Goal: Task Accomplishment & Management: Manage account settings

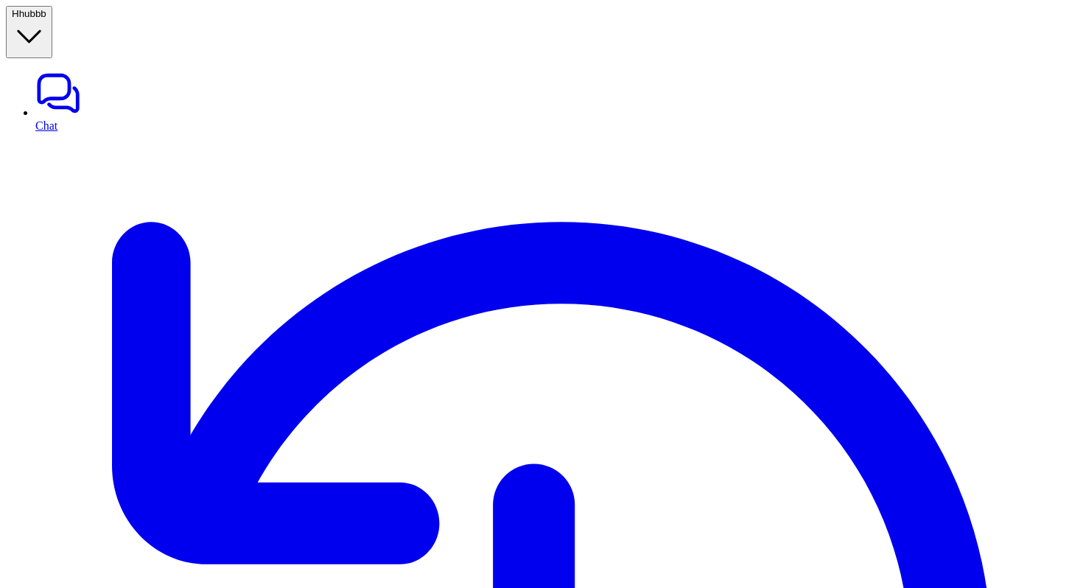
click at [52, 21] on button "H hubbb" at bounding box center [29, 32] width 46 height 52
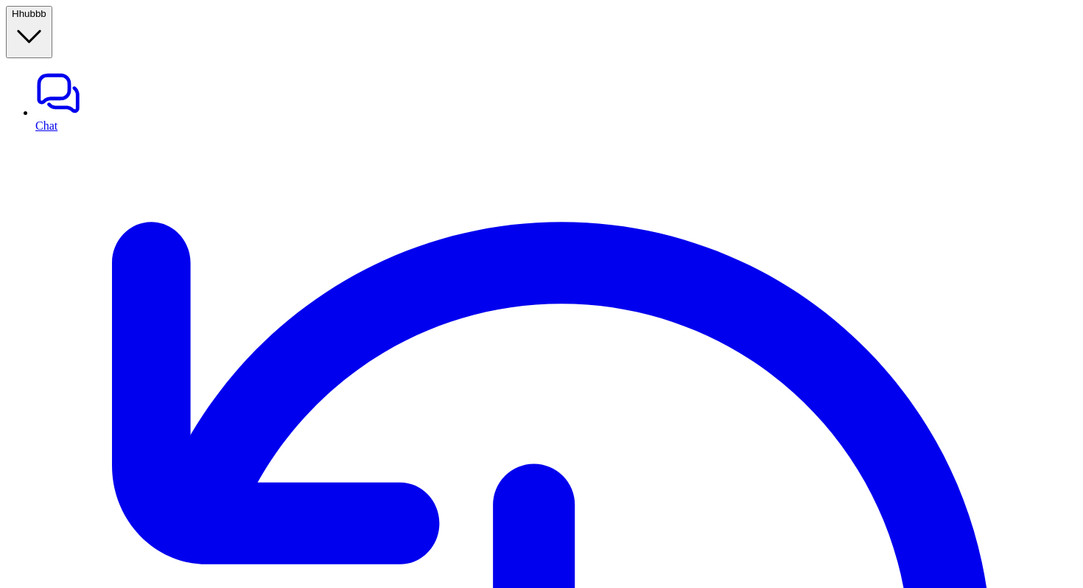
type input "**"
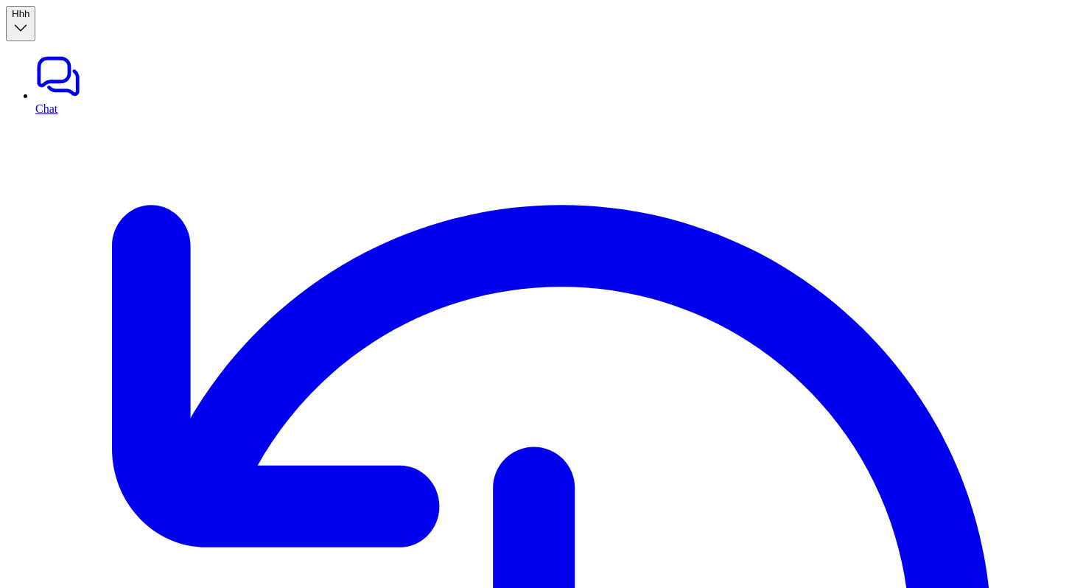
click at [35, 22] on button "H hh" at bounding box center [20, 23] width 29 height 35
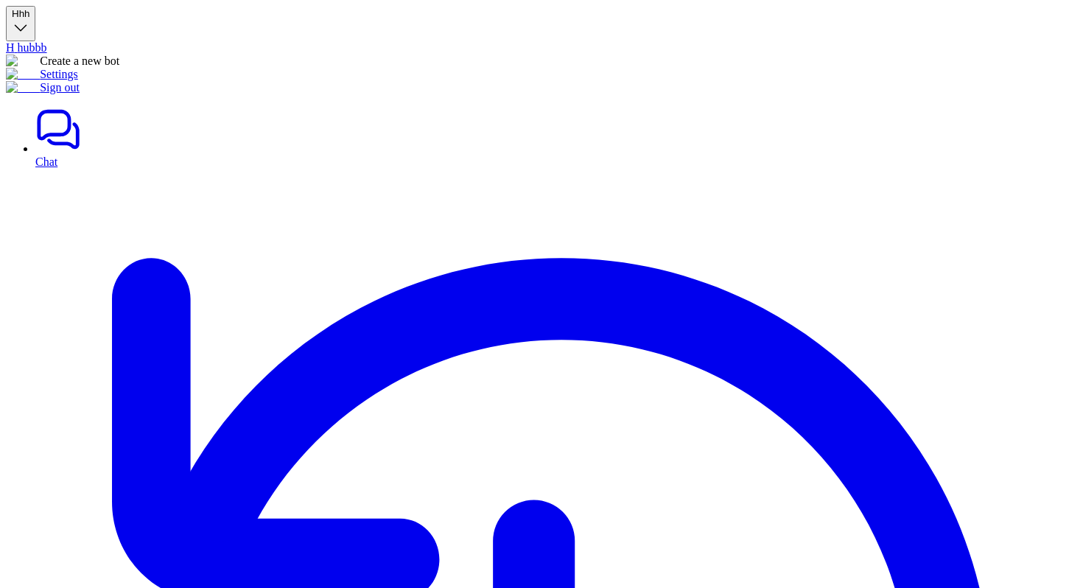
click at [78, 80] on link "Settings" at bounding box center [42, 74] width 72 height 13
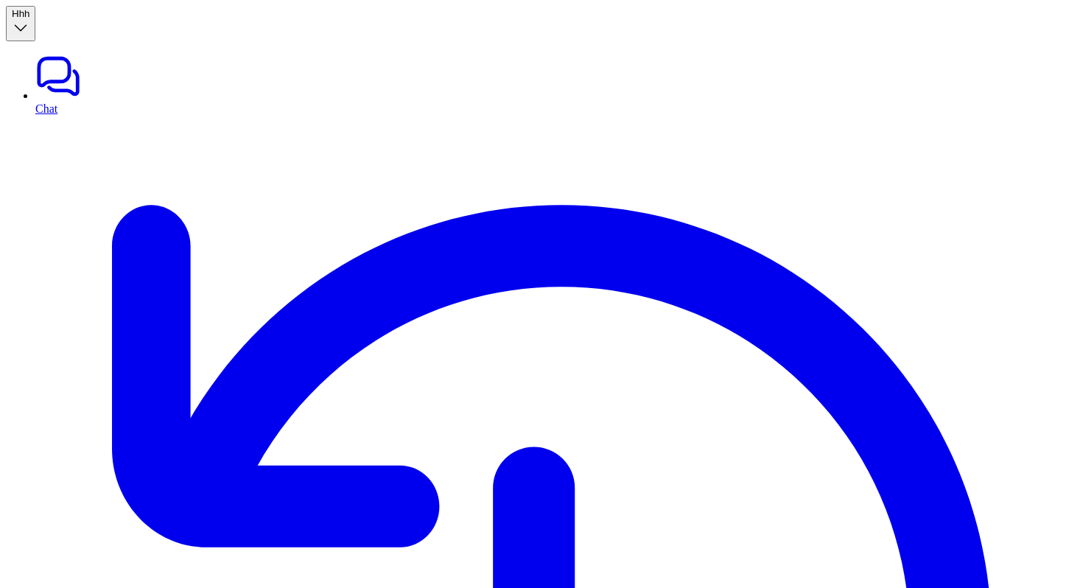
type textarea "**********"
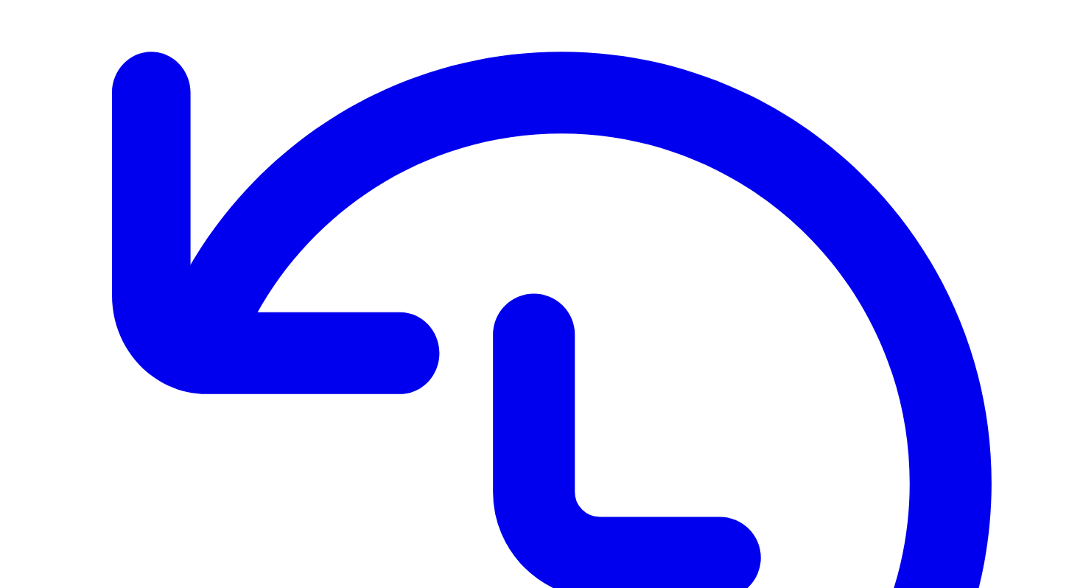
scroll to position [189, 0]
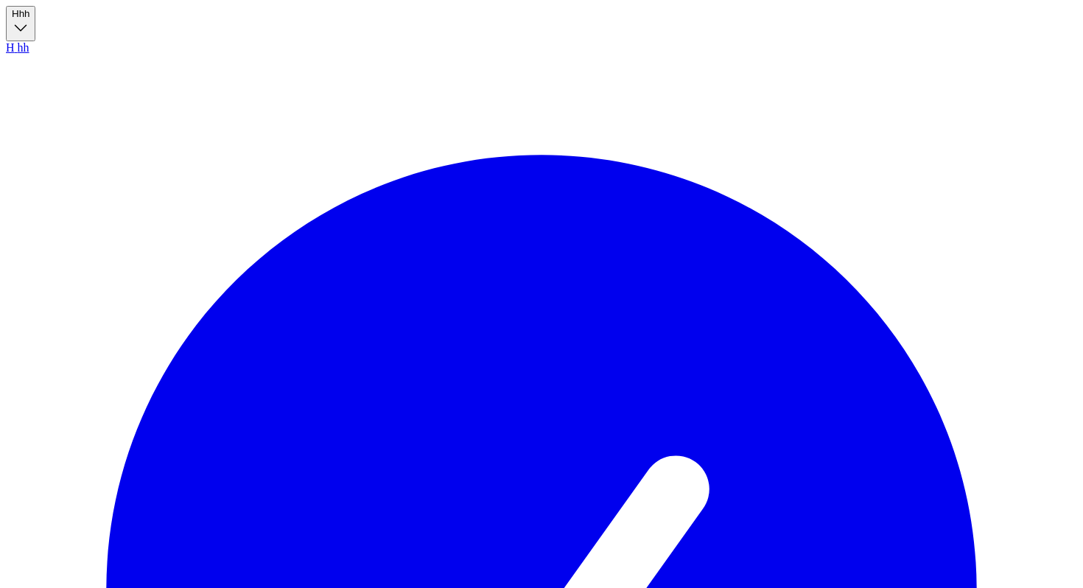
click at [35, 12] on button "H hh" at bounding box center [20, 23] width 29 height 35
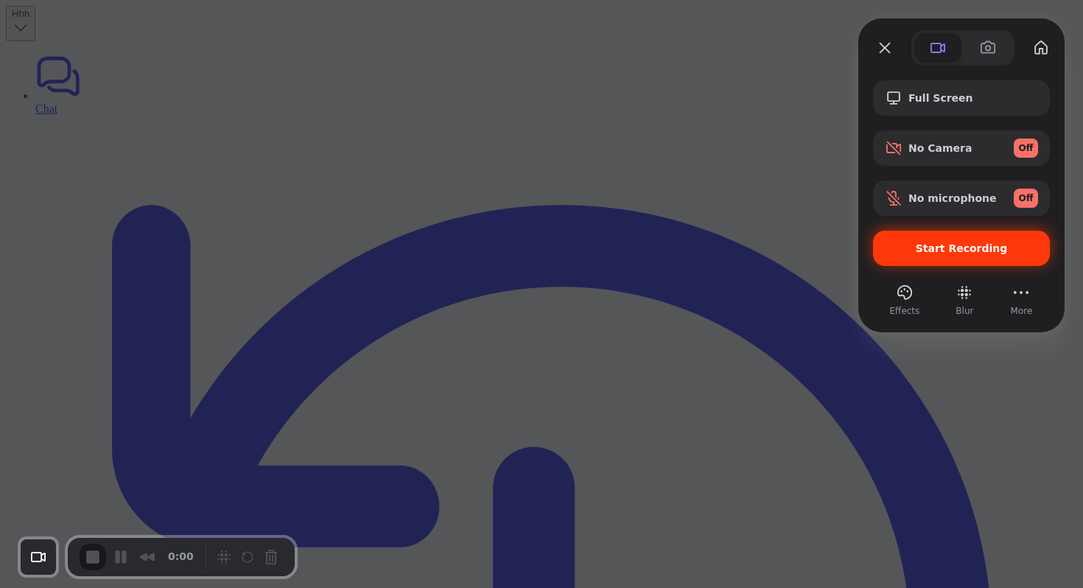
click at [937, 239] on div "Start Recording" at bounding box center [961, 248] width 177 height 35
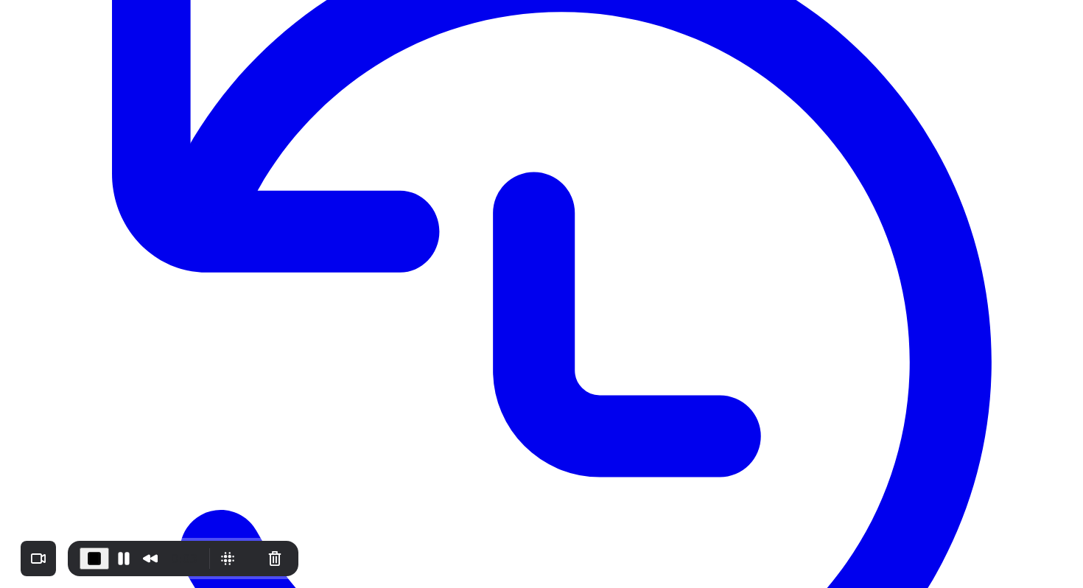
scroll to position [300, 0]
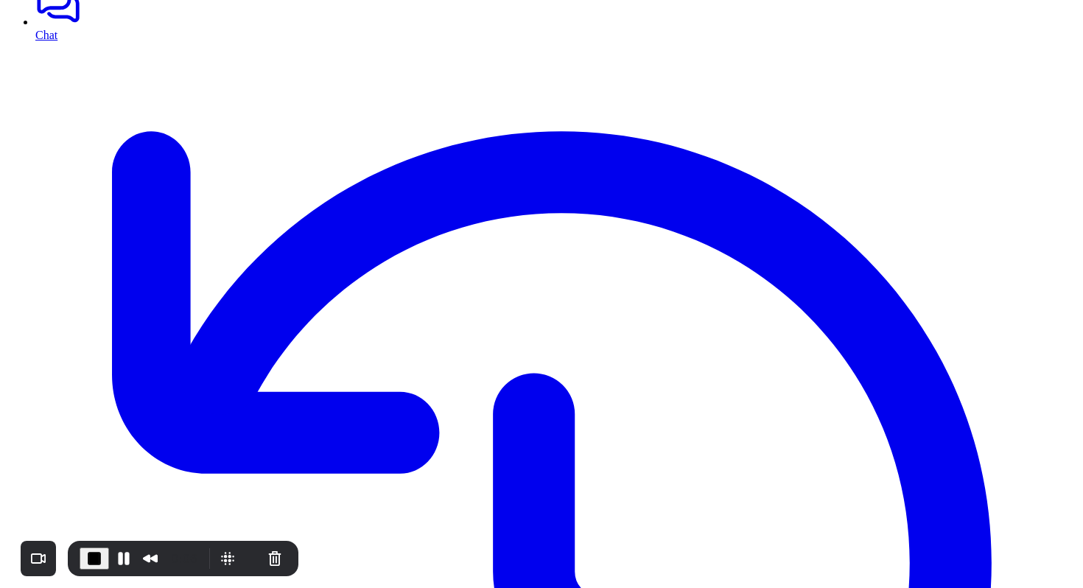
scroll to position [59, 0]
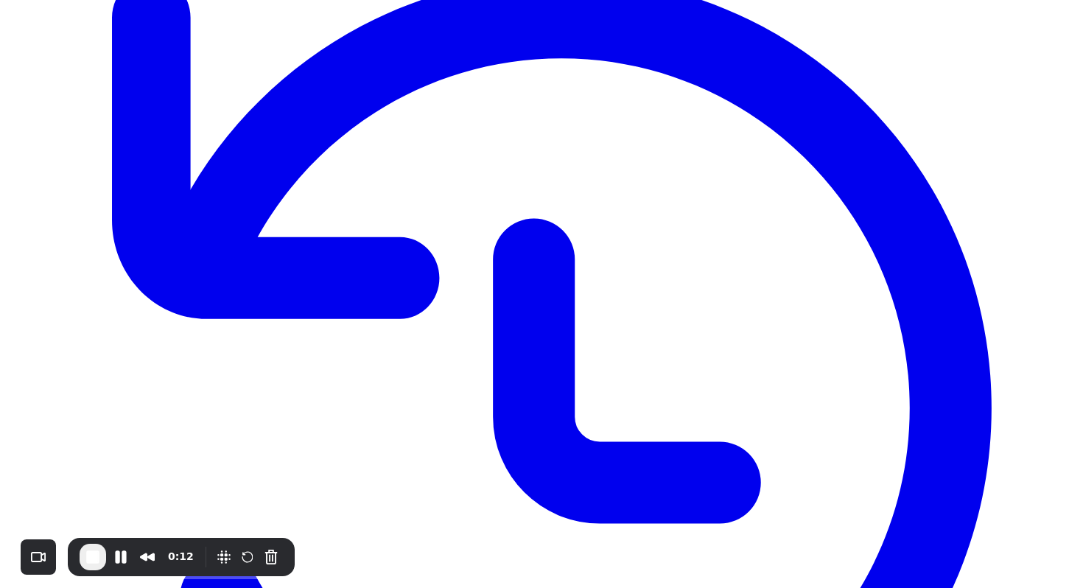
scroll to position [251, 0]
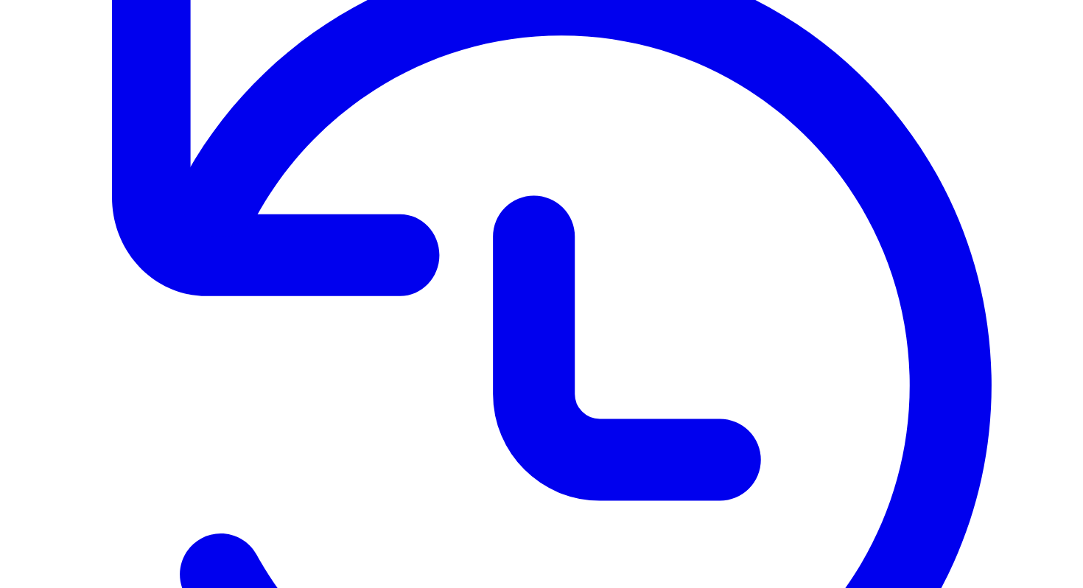
drag, startPoint x: 329, startPoint y: 323, endPoint x: 235, endPoint y: 322, distance: 94.3
copy label "Available Inboxes"
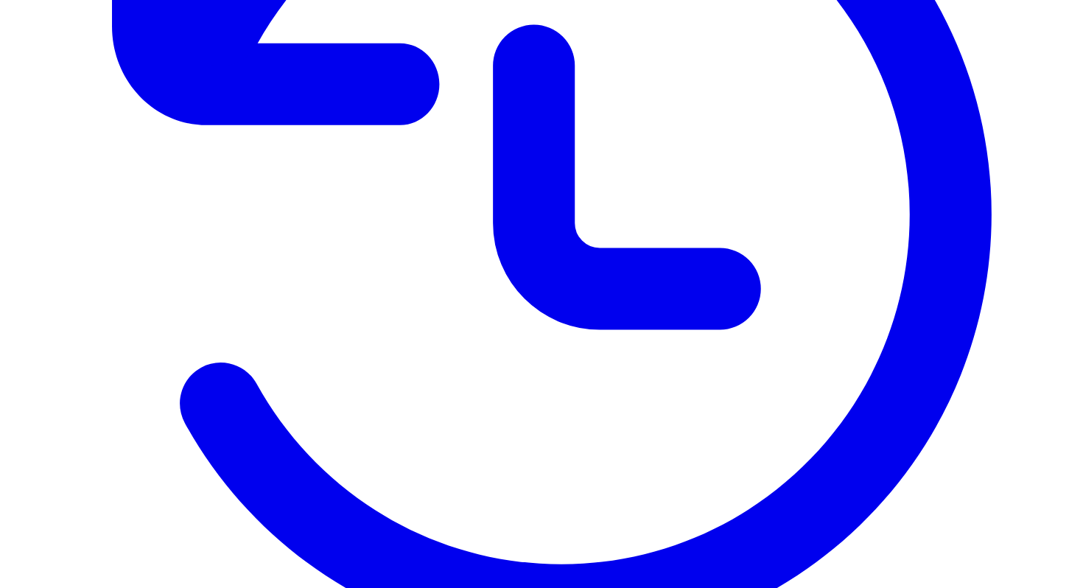
scroll to position [426, 0]
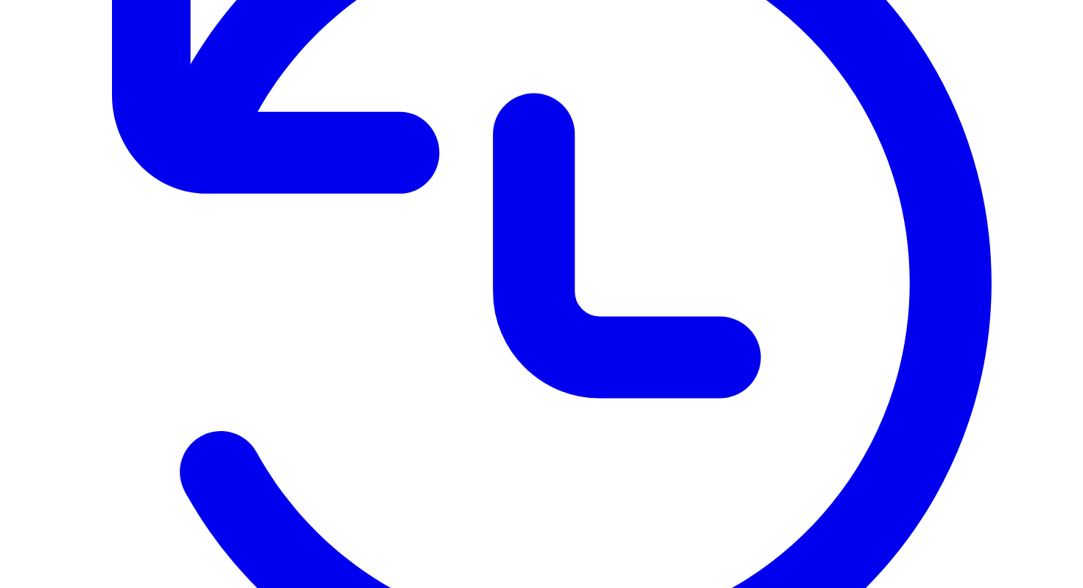
scroll to position [388, 0]
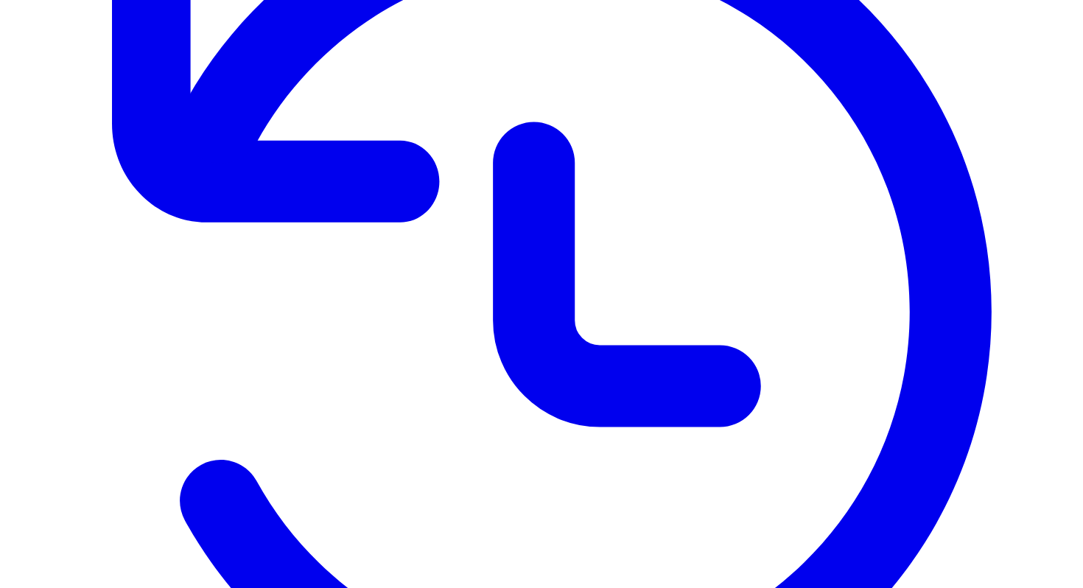
scroll to position [322, 0]
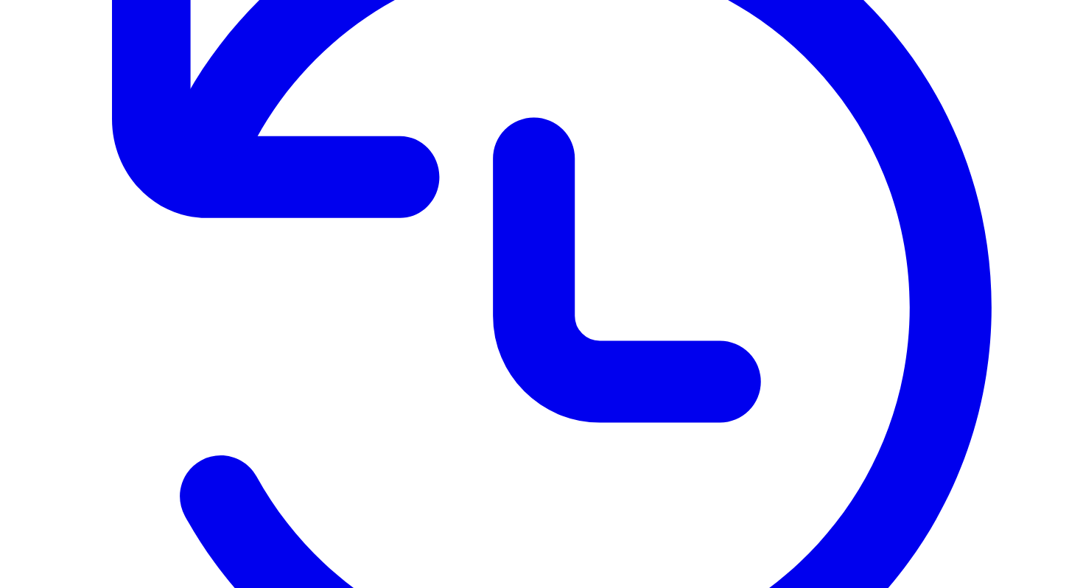
scroll to position [0, 0]
drag, startPoint x: 281, startPoint y: 209, endPoint x: 337, endPoint y: 199, distance: 56.9
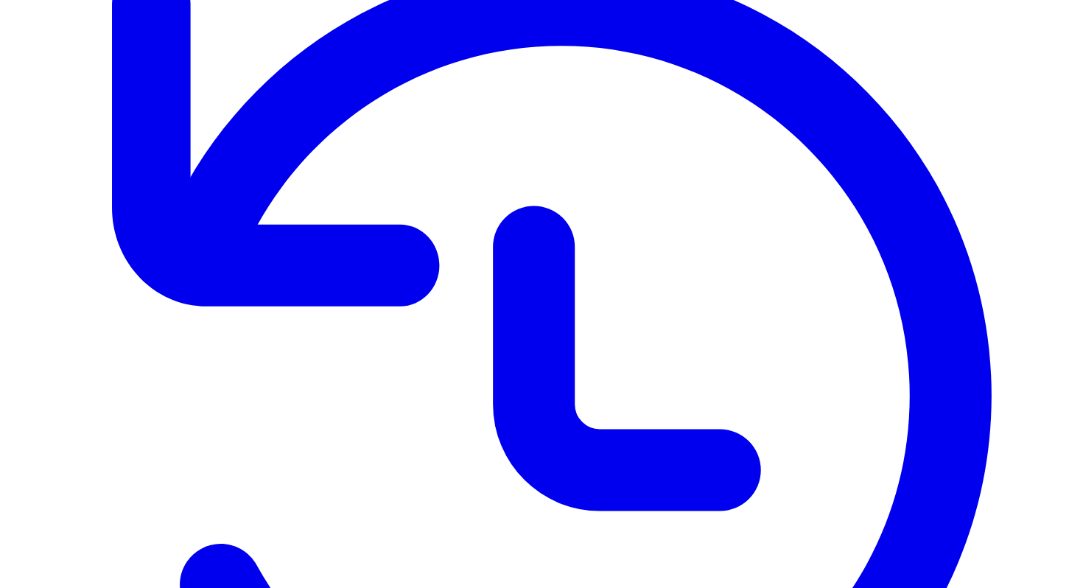
scroll to position [248, 0]
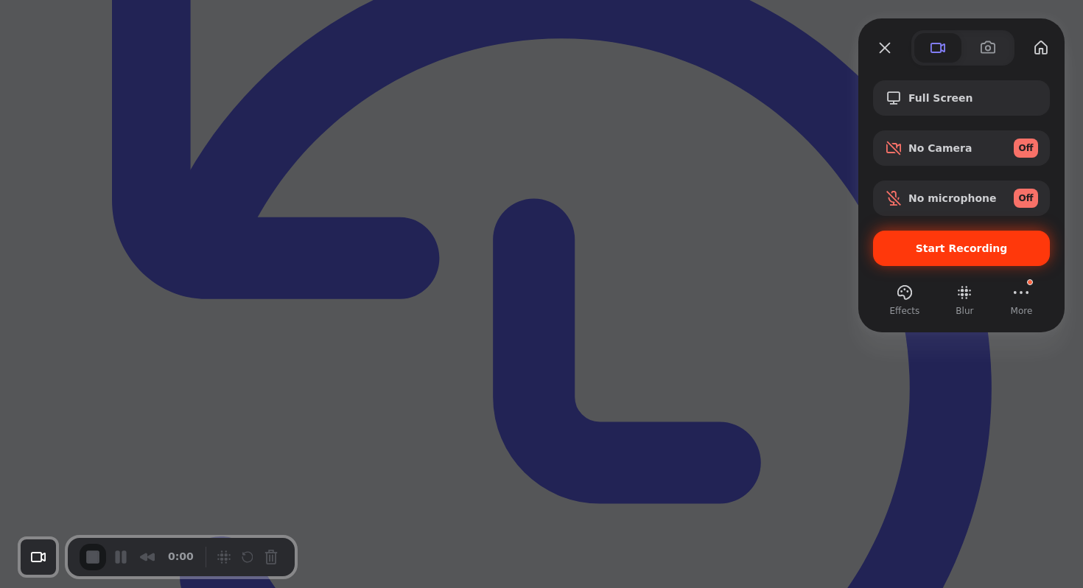
click at [922, 254] on div "Start Recording" at bounding box center [961, 248] width 177 height 35
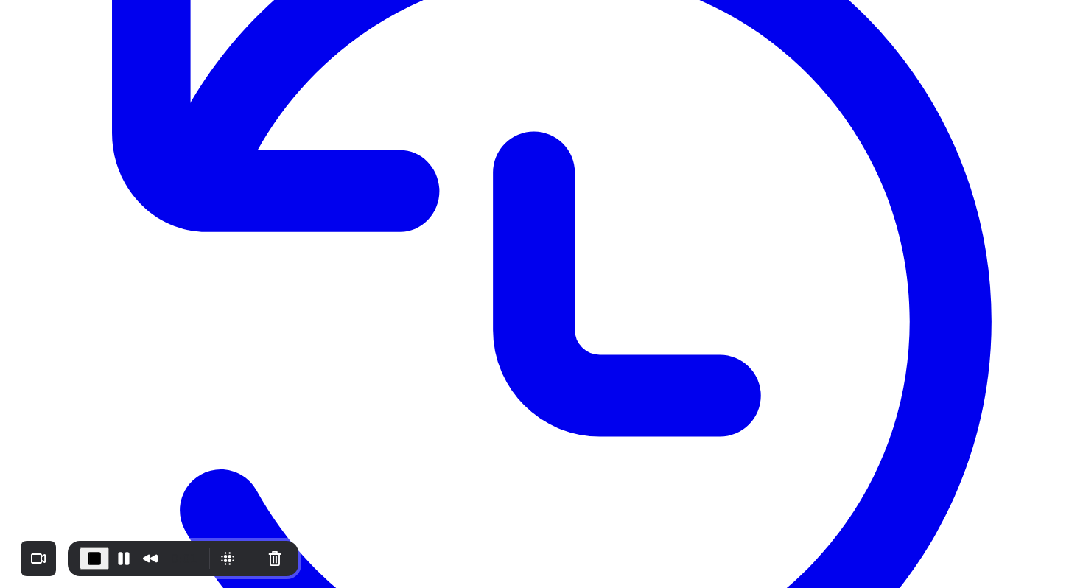
scroll to position [333, 0]
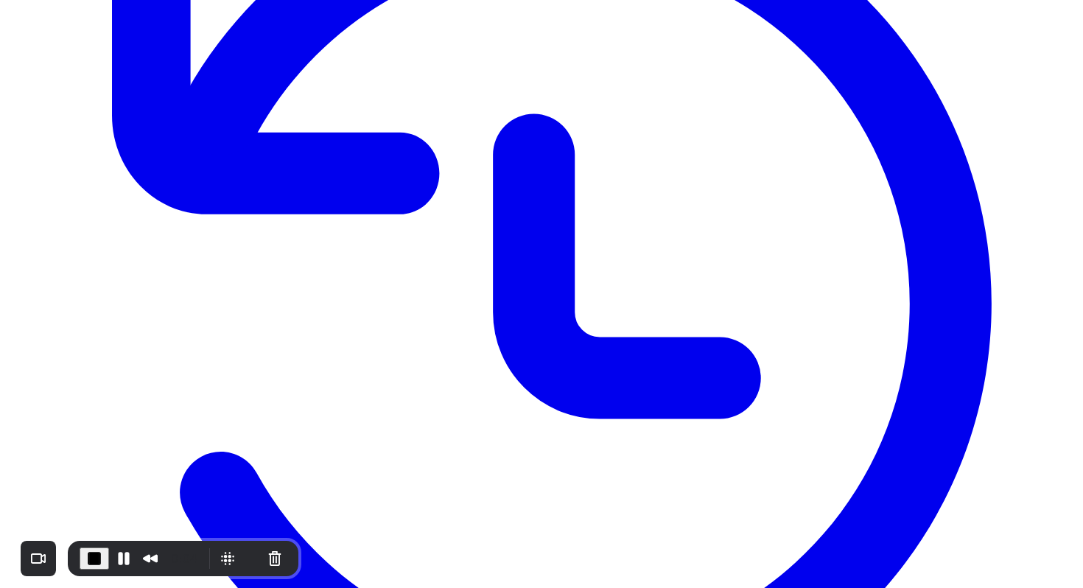
click at [94, 557] on span "End Recording" at bounding box center [93, 557] width 18 height 18
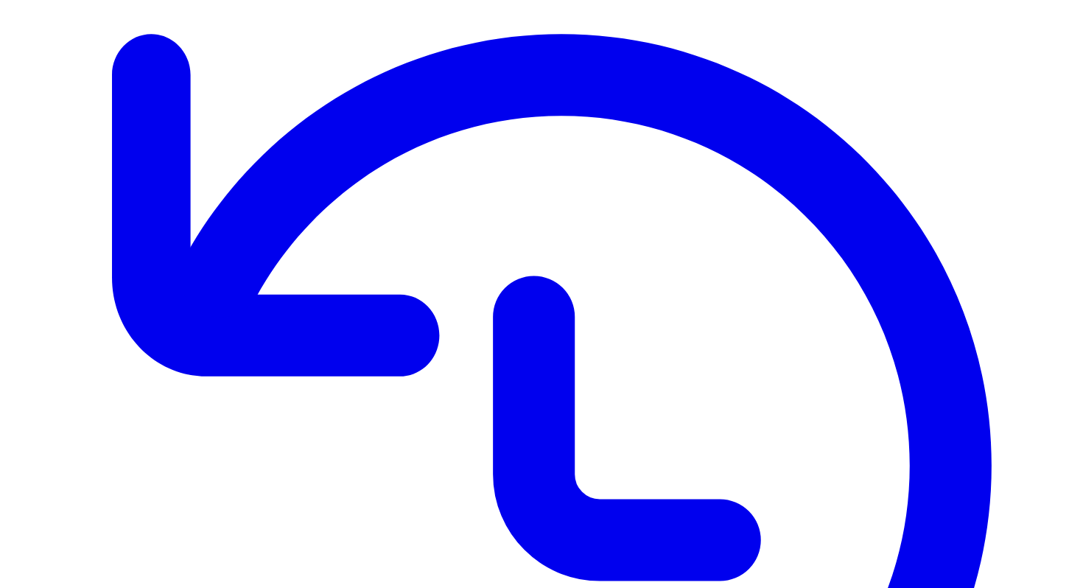
scroll to position [0, 0]
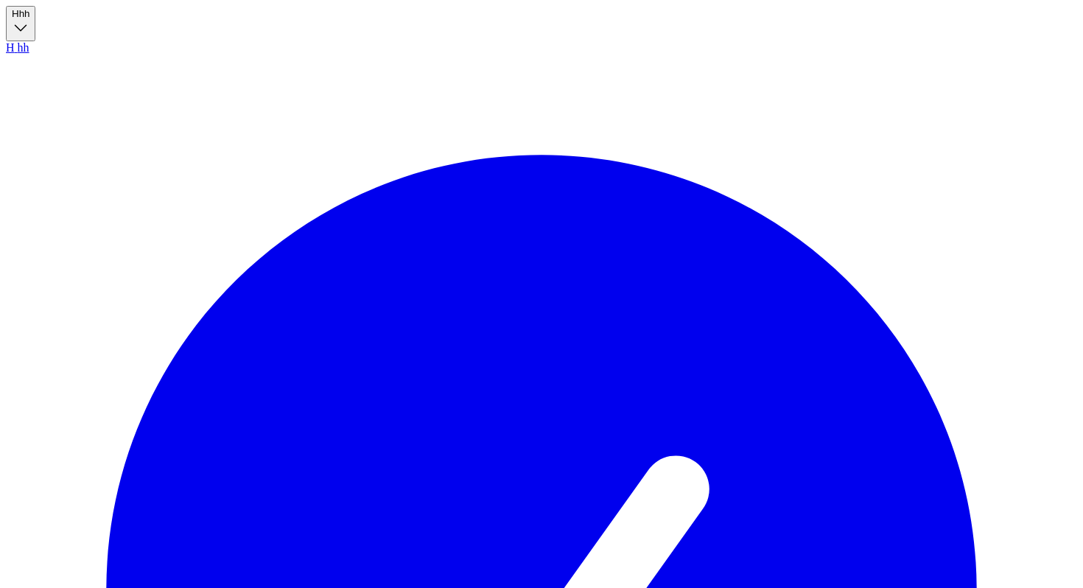
click at [27, 25] on icon "button" at bounding box center [20, 28] width 11 height 6
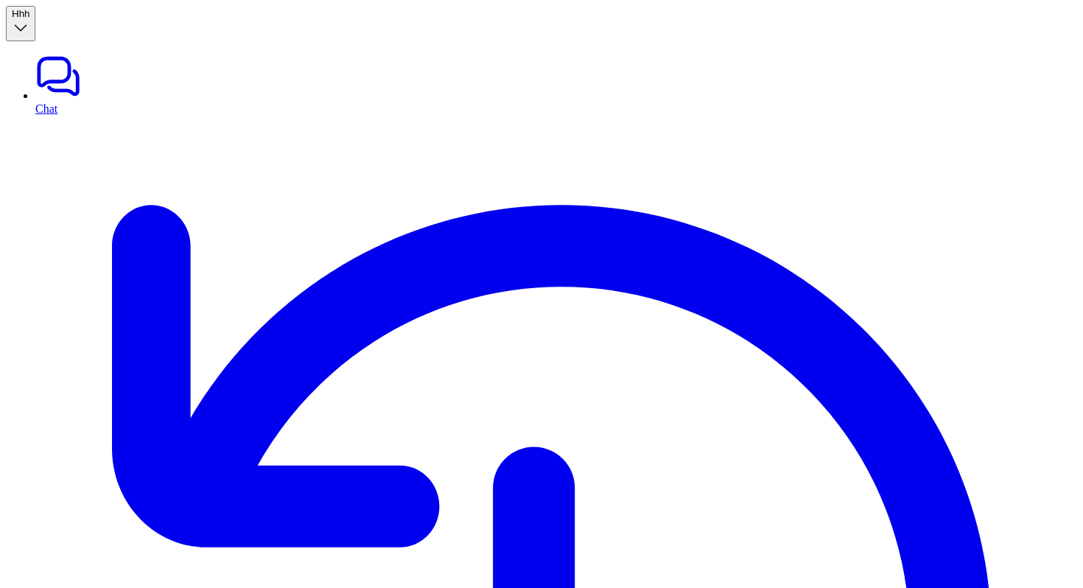
type input "***"
click at [35, 24] on button "H hh" at bounding box center [20, 23] width 29 height 35
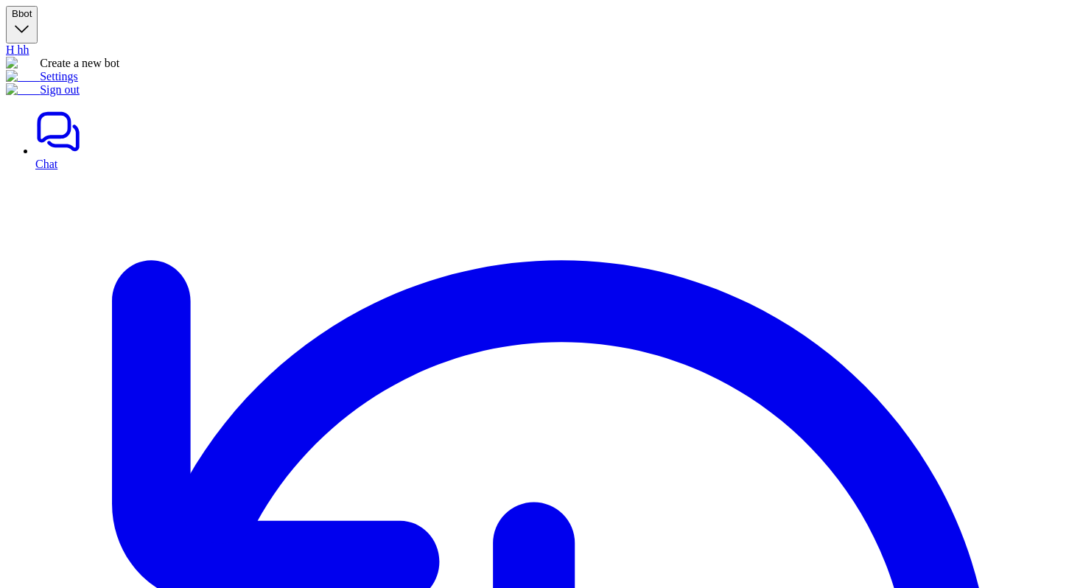
click at [74, 82] on link "Settings" at bounding box center [42, 76] width 72 height 13
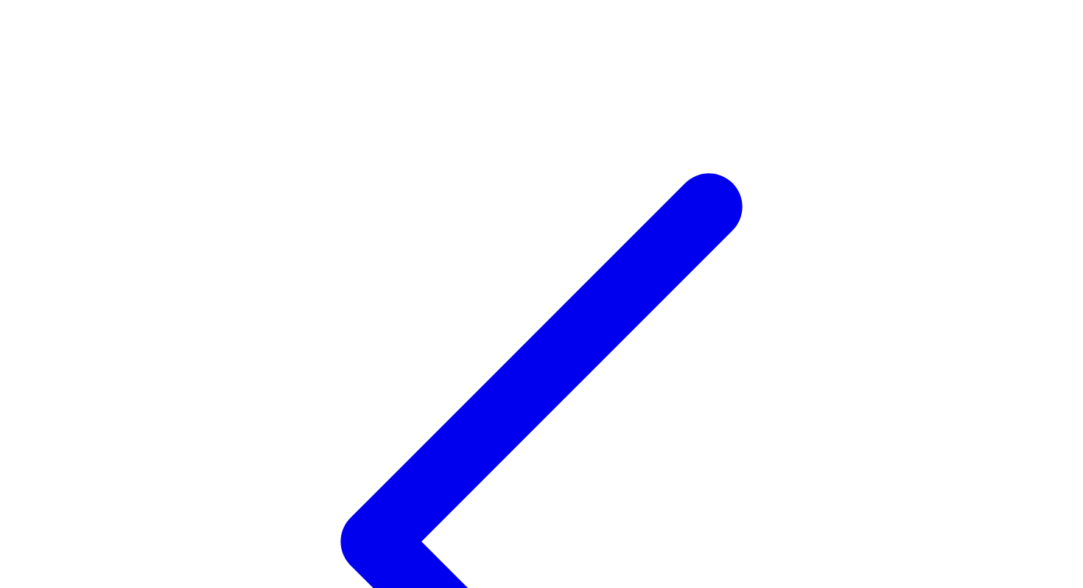
click at [21, 18] on icon at bounding box center [541, 541] width 1071 height 1071
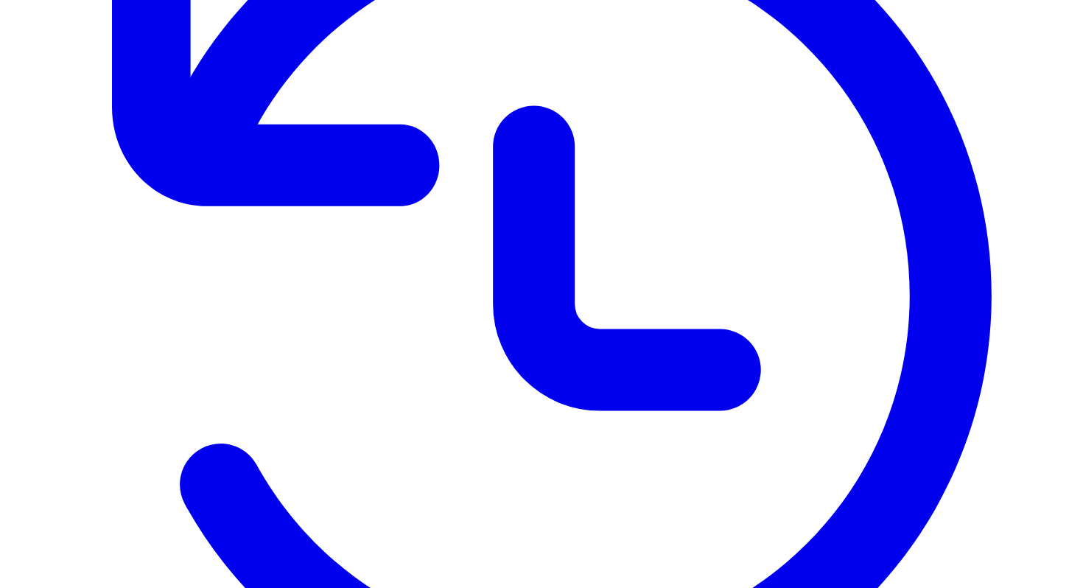
scroll to position [352, 0]
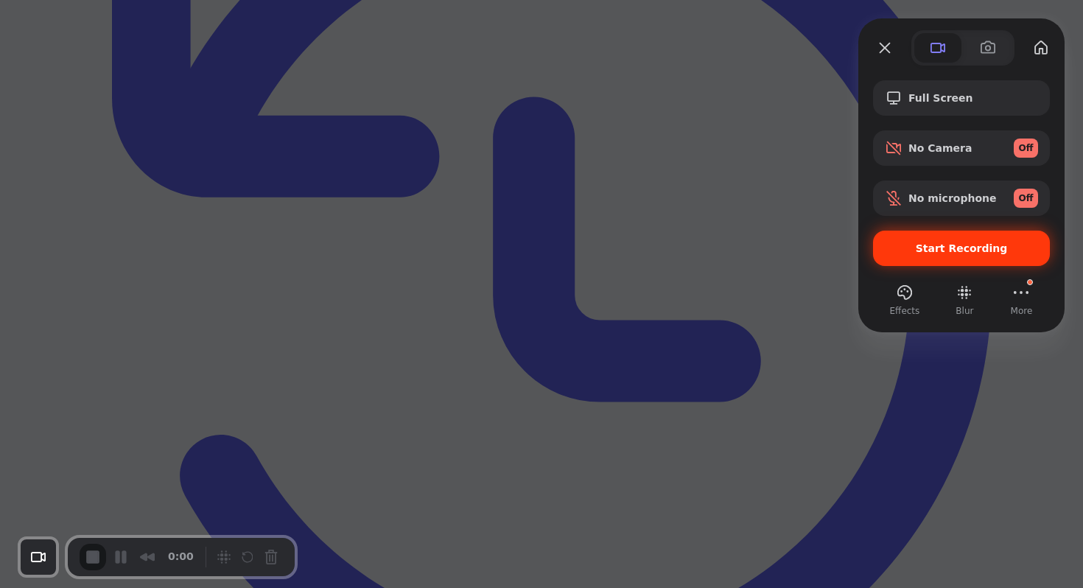
click at [918, 253] on span "Start Recording" at bounding box center [960, 248] width 153 height 12
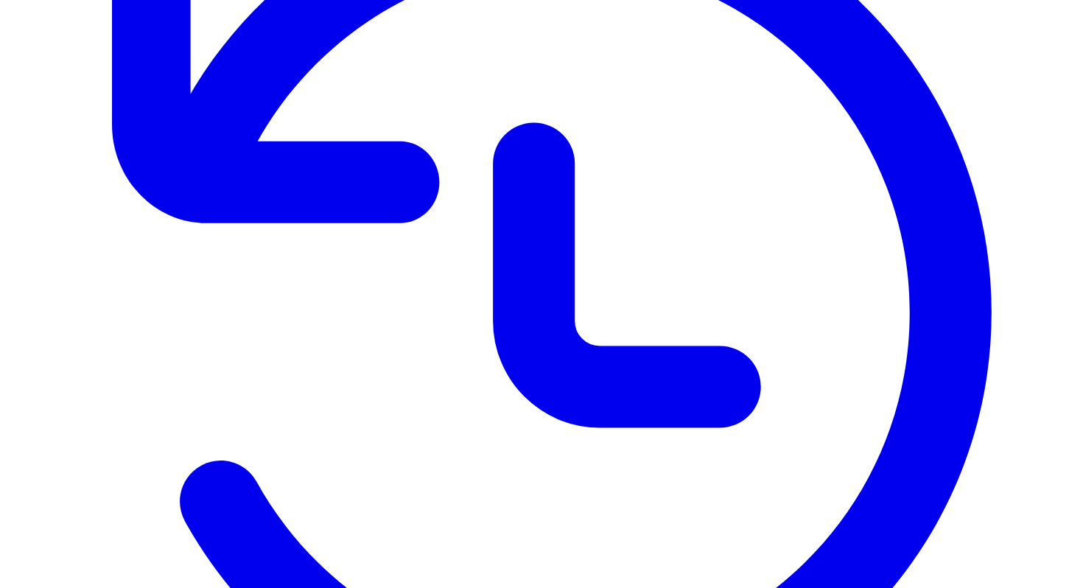
scroll to position [329, 0]
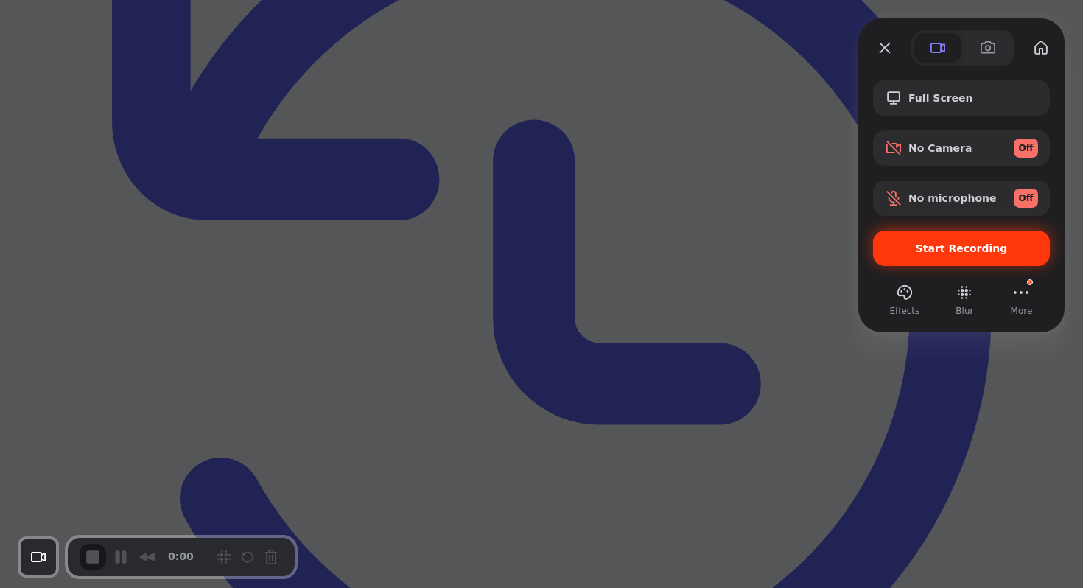
click at [921, 249] on span "Start Recording" at bounding box center [961, 248] width 92 height 12
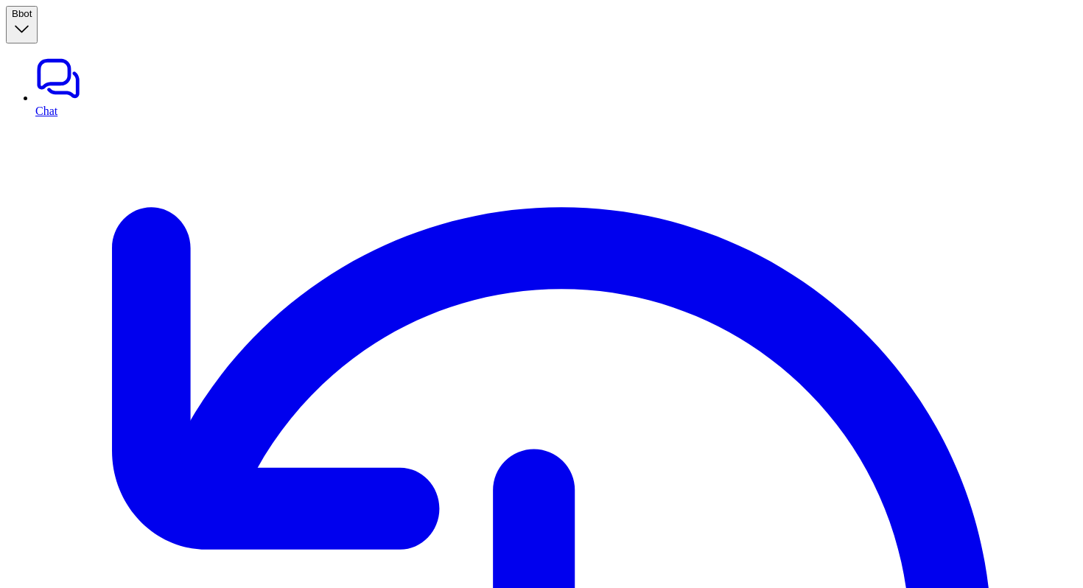
click at [38, 22] on button "B bot" at bounding box center [22, 25] width 32 height 38
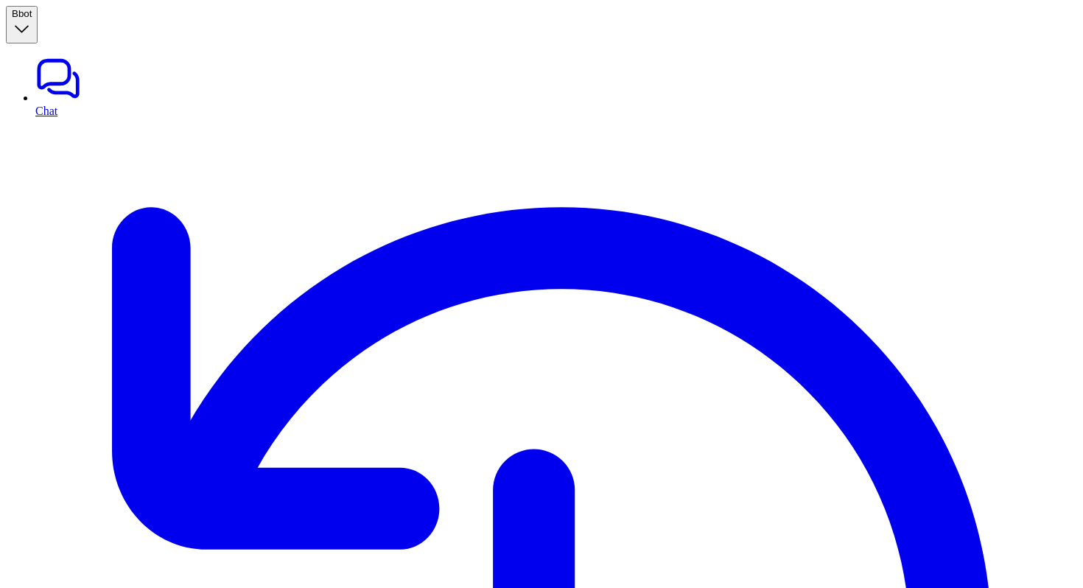
type textarea "**********"
type input "*******"
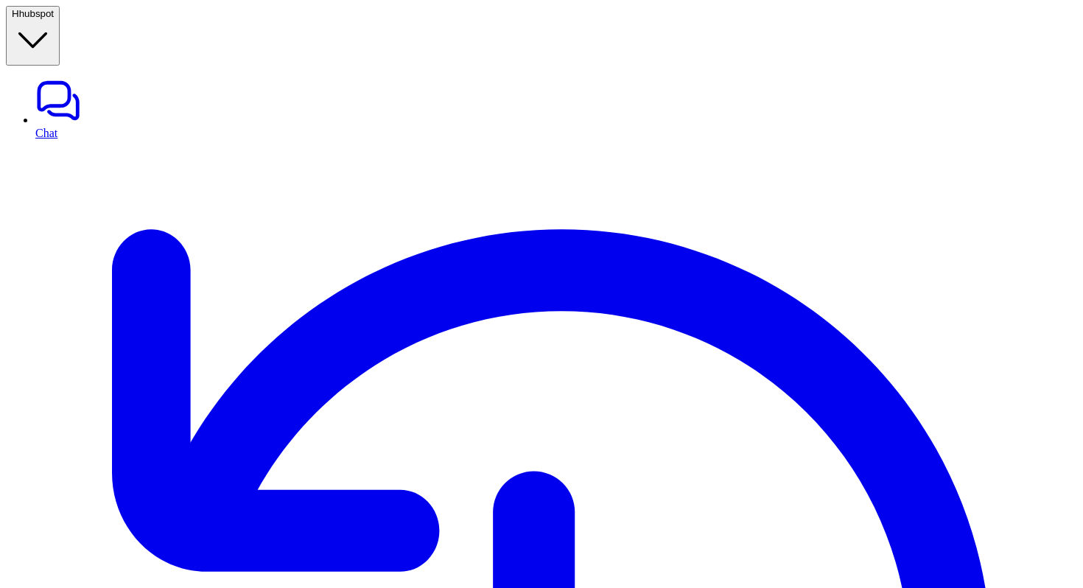
click at [60, 6] on button "H hubspot" at bounding box center [33, 36] width 54 height 60
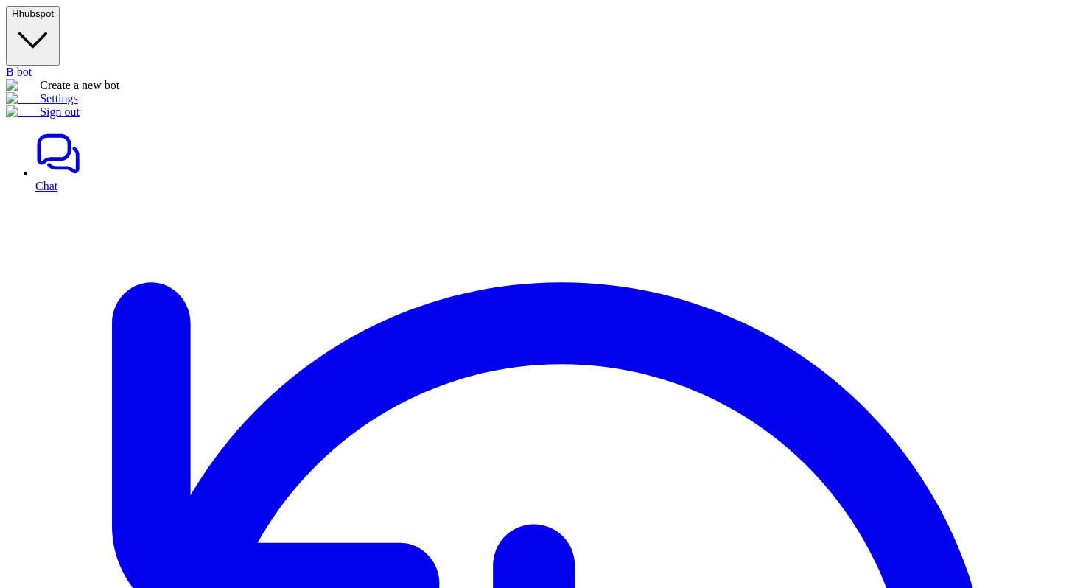
click at [78, 105] on link "Settings" at bounding box center [42, 98] width 72 height 13
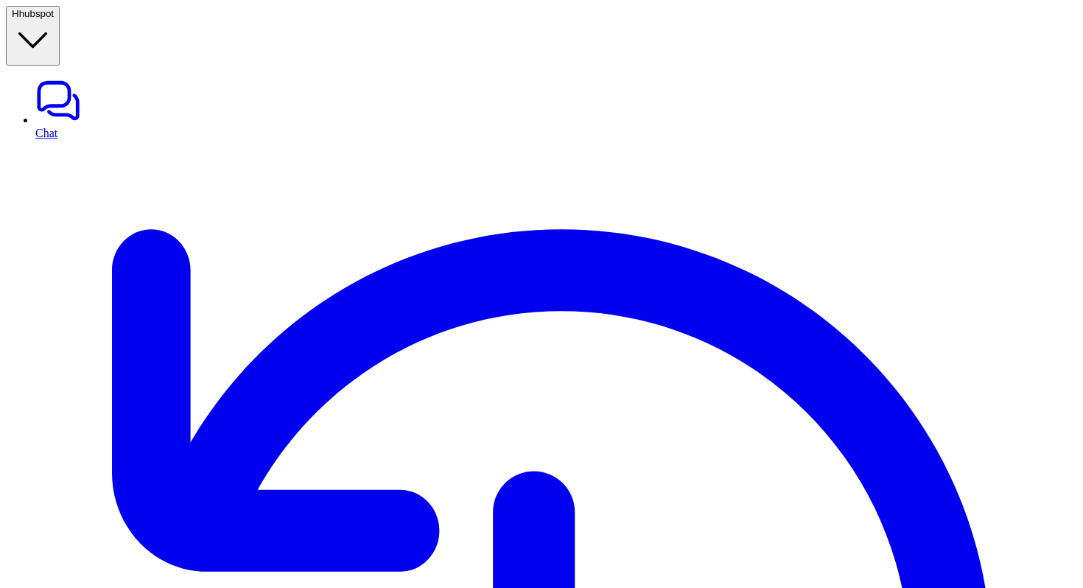
click at [60, 19] on button "H hubspot" at bounding box center [33, 36] width 54 height 60
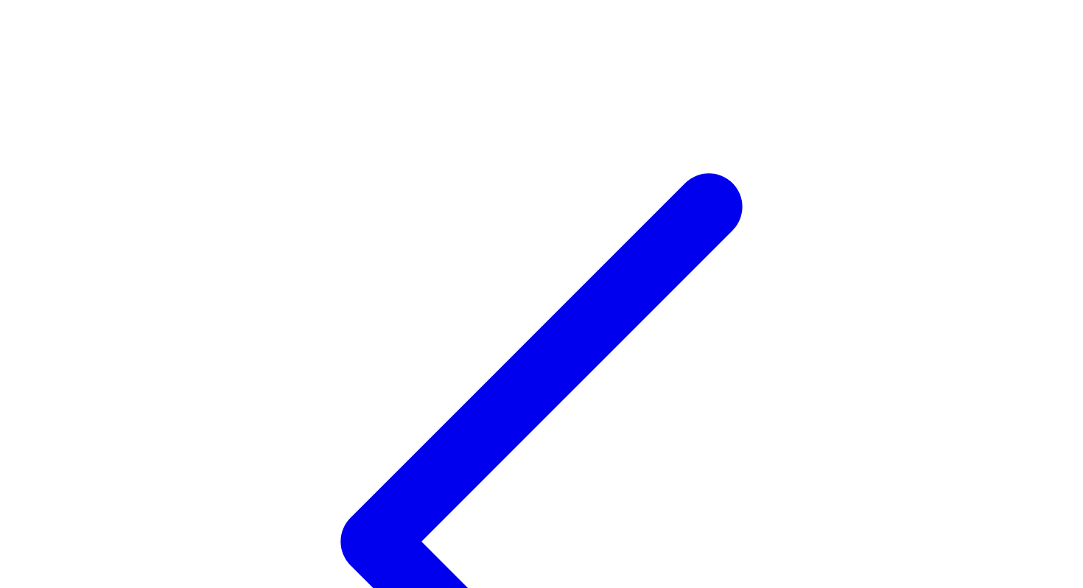
click at [16, 18] on icon at bounding box center [541, 541] width 1071 height 1071
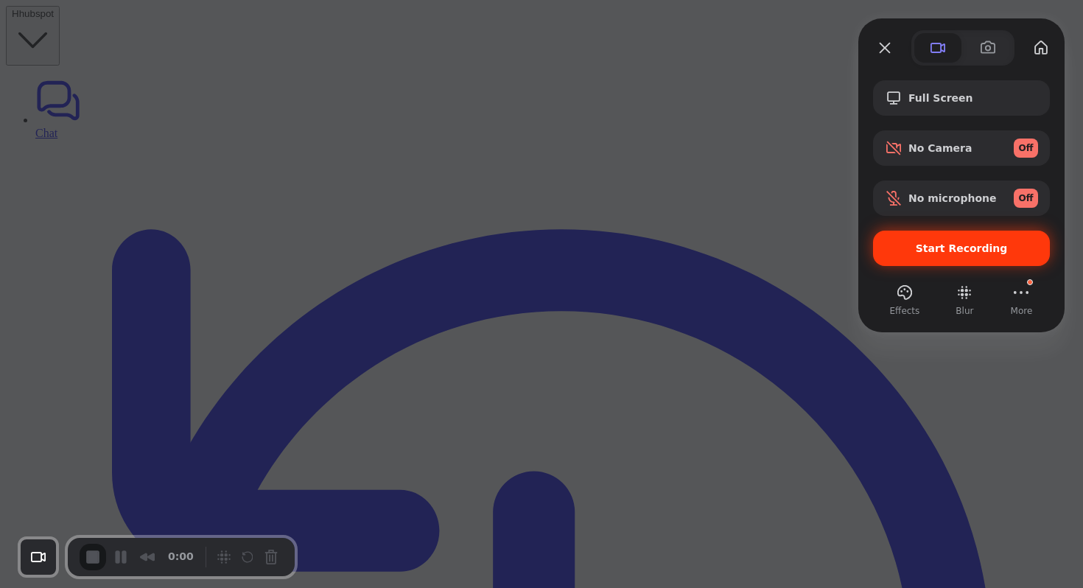
click at [966, 235] on div "Start Recording" at bounding box center [961, 248] width 177 height 35
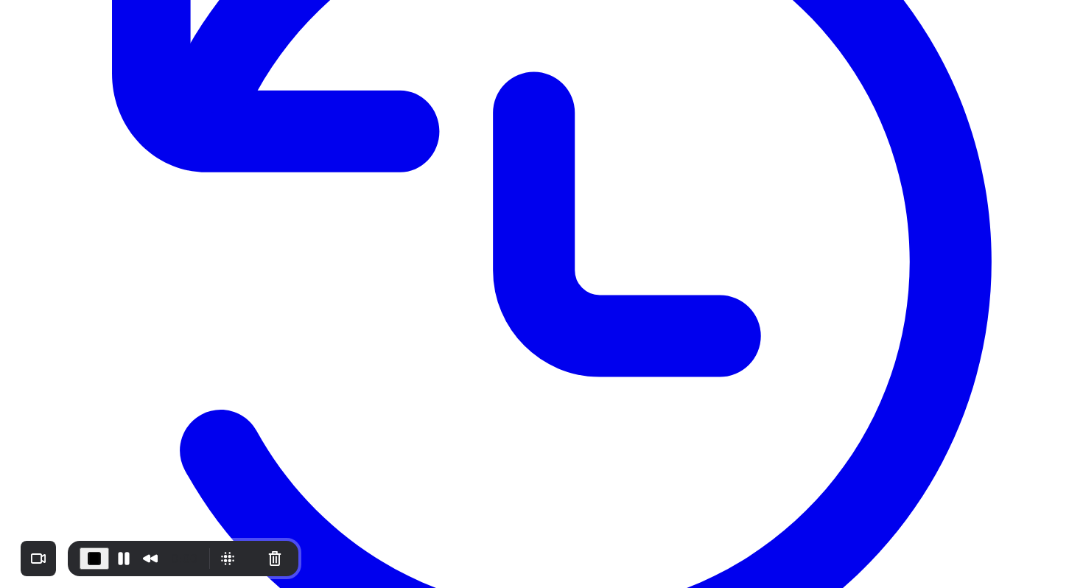
scroll to position [408, 0]
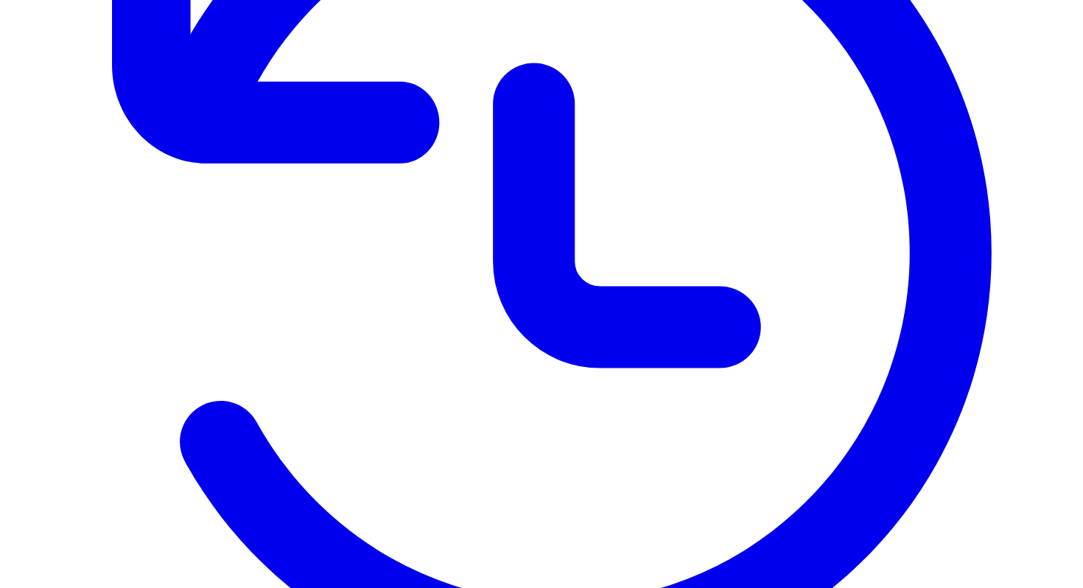
type input "***"
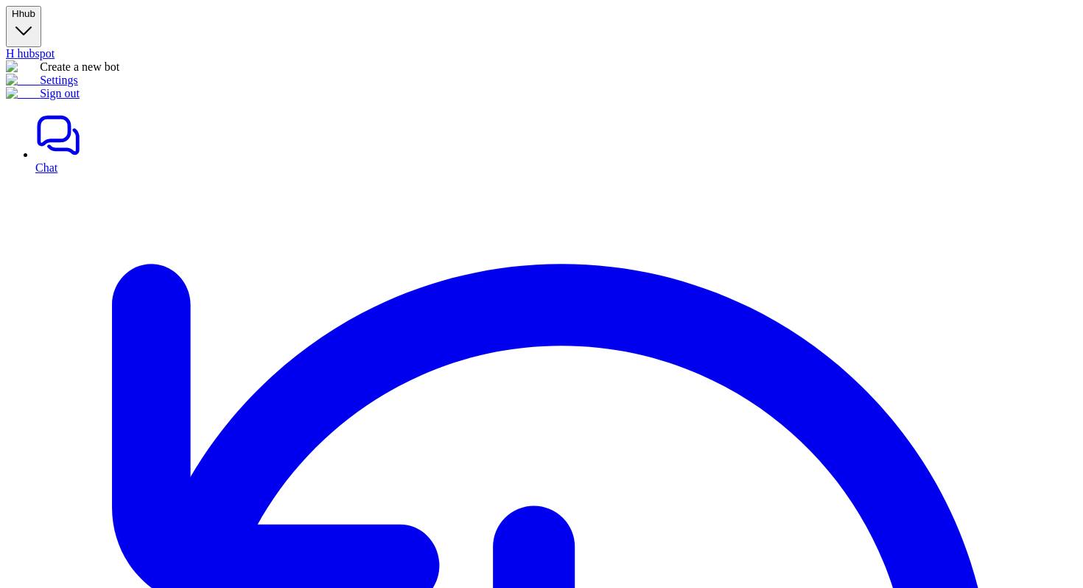
click at [35, 19] on span "hub" at bounding box center [27, 13] width 16 height 11
click at [66, 86] on link "Settings" at bounding box center [42, 80] width 72 height 13
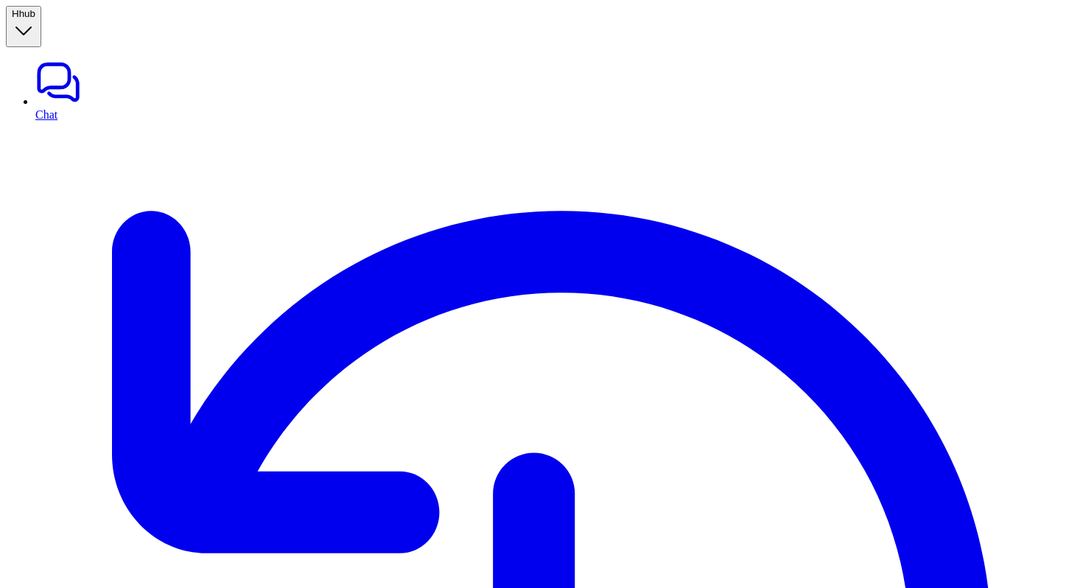
type textarea "**********"
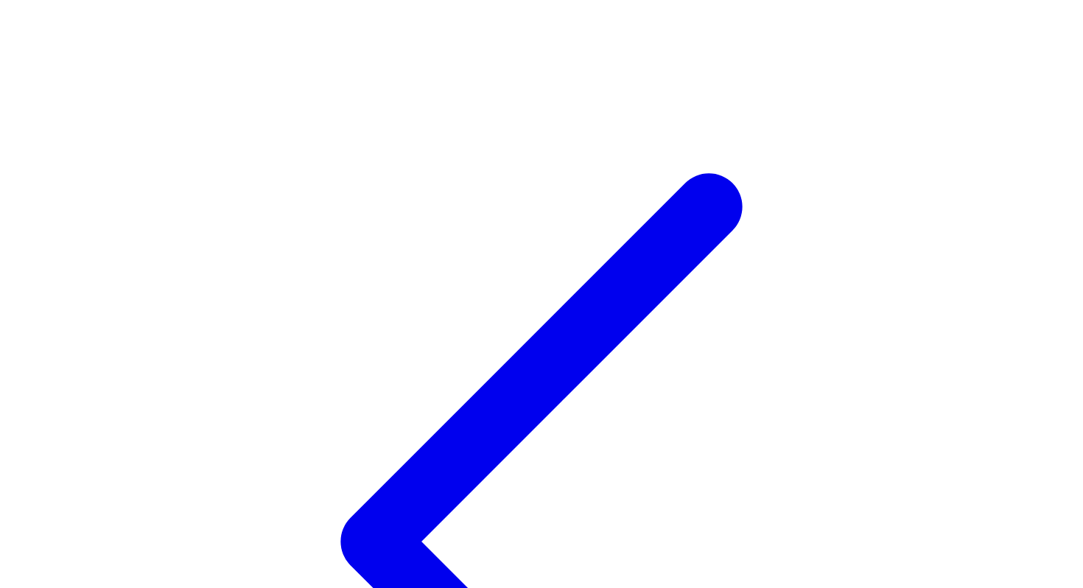
click at [19, 18] on icon at bounding box center [541, 541] width 1071 height 1071
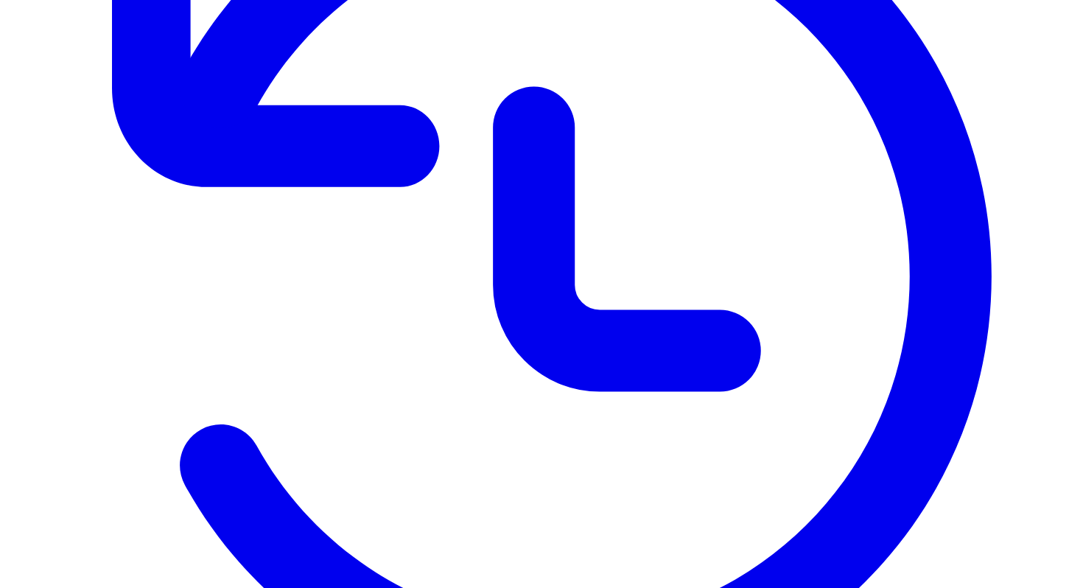
scroll to position [326, 0]
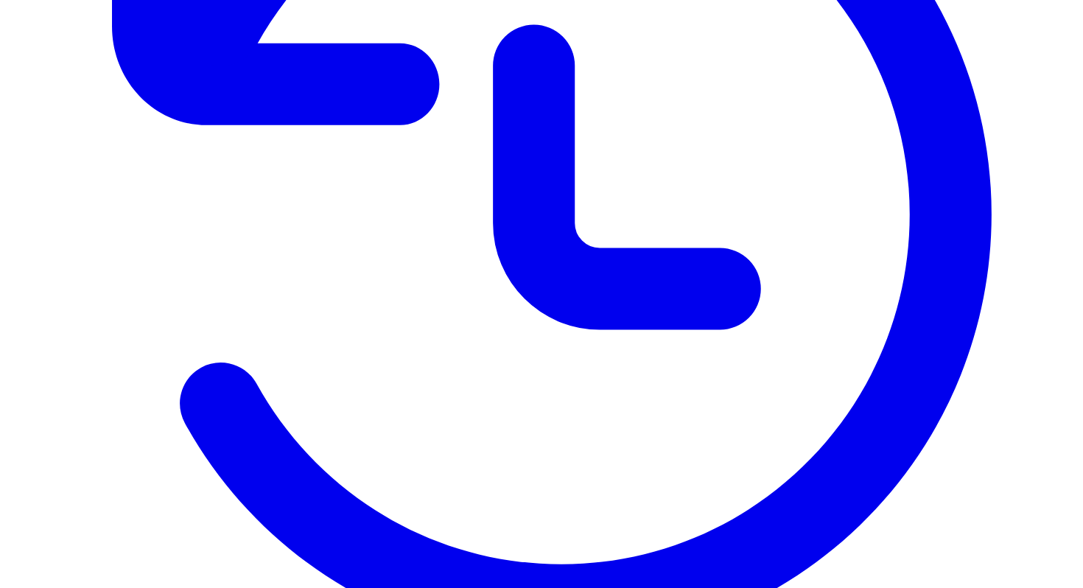
scroll to position [437, 0]
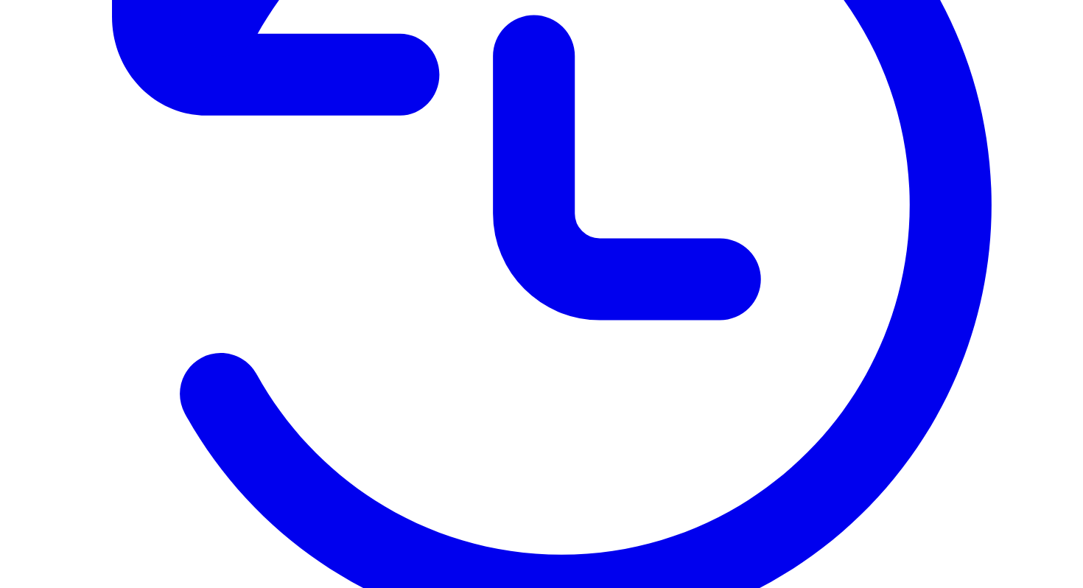
type input "*"
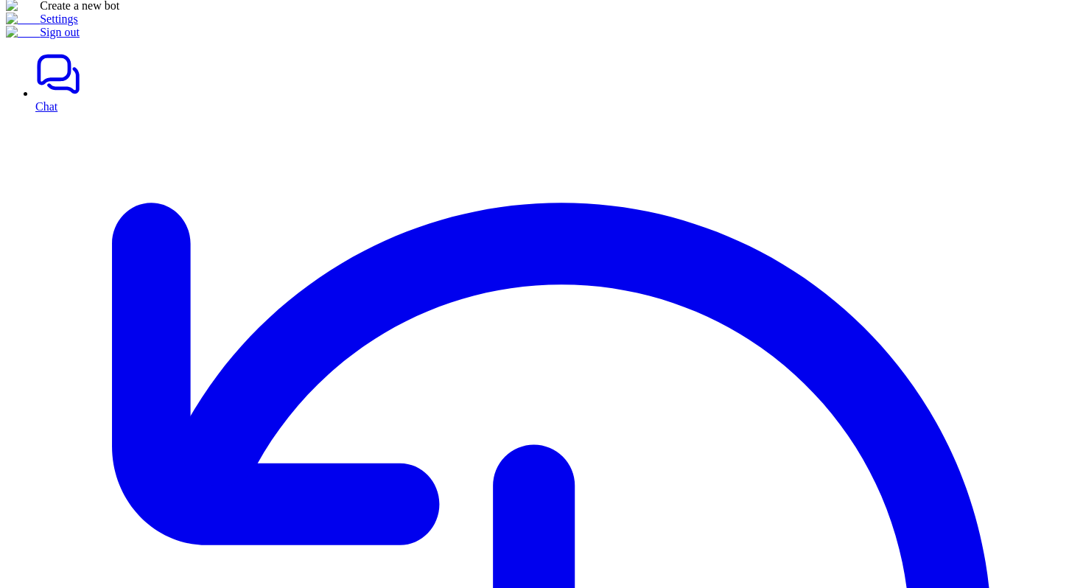
click at [78, 25] on link "Settings" at bounding box center [42, 19] width 72 height 13
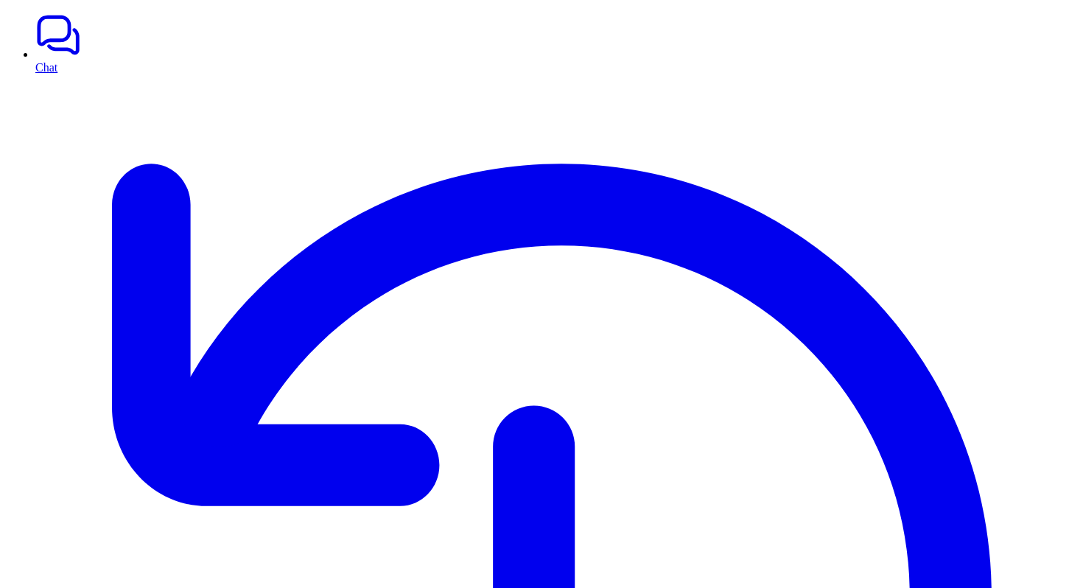
scroll to position [0, 0]
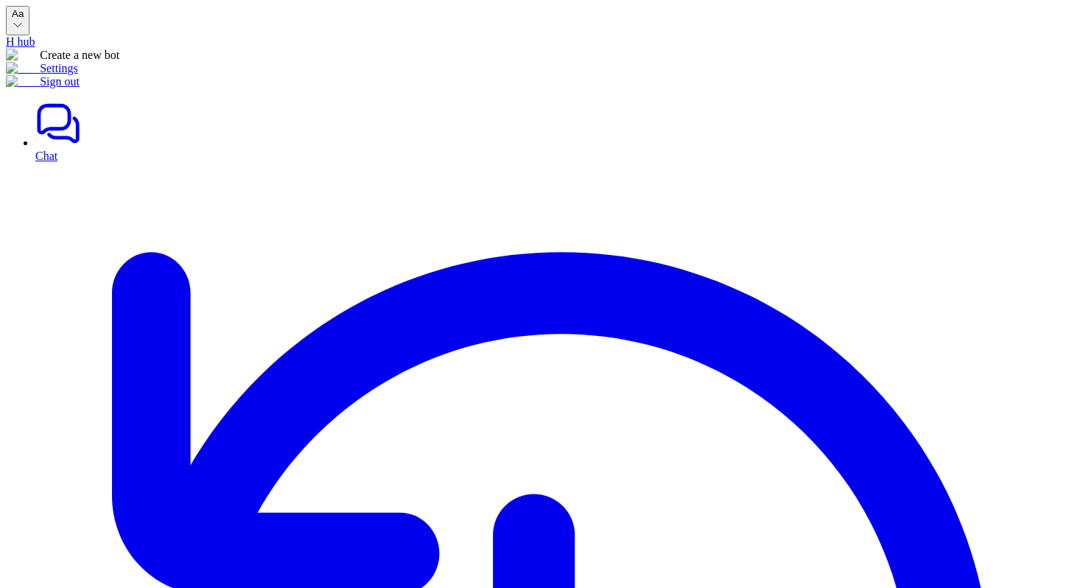
click at [29, 21] on button "A a" at bounding box center [18, 20] width 24 height 29
click at [78, 74] on link "Settings" at bounding box center [42, 68] width 72 height 13
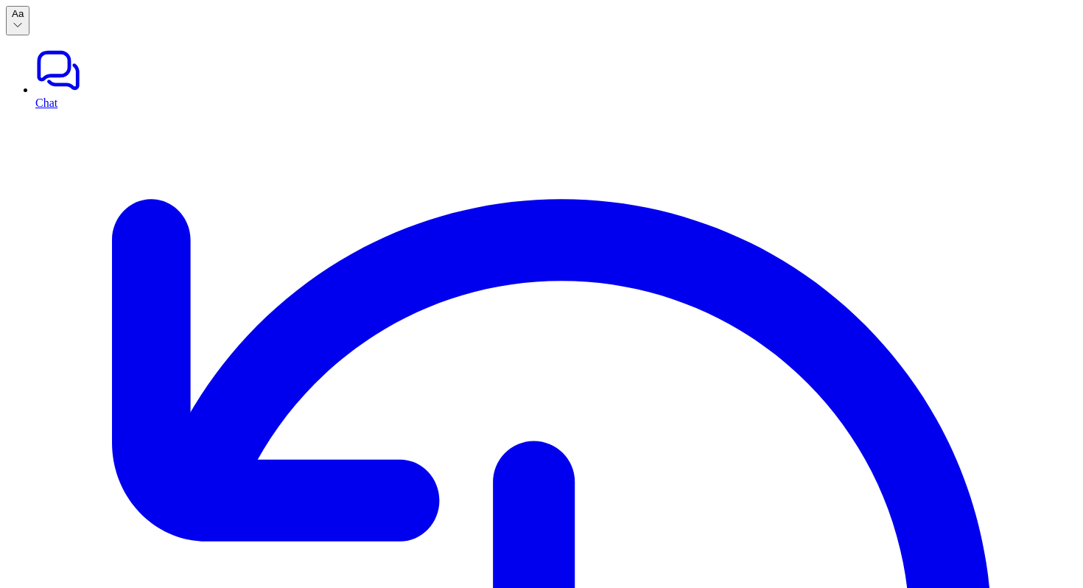
click at [29, 20] on button "A a" at bounding box center [18, 20] width 24 height 29
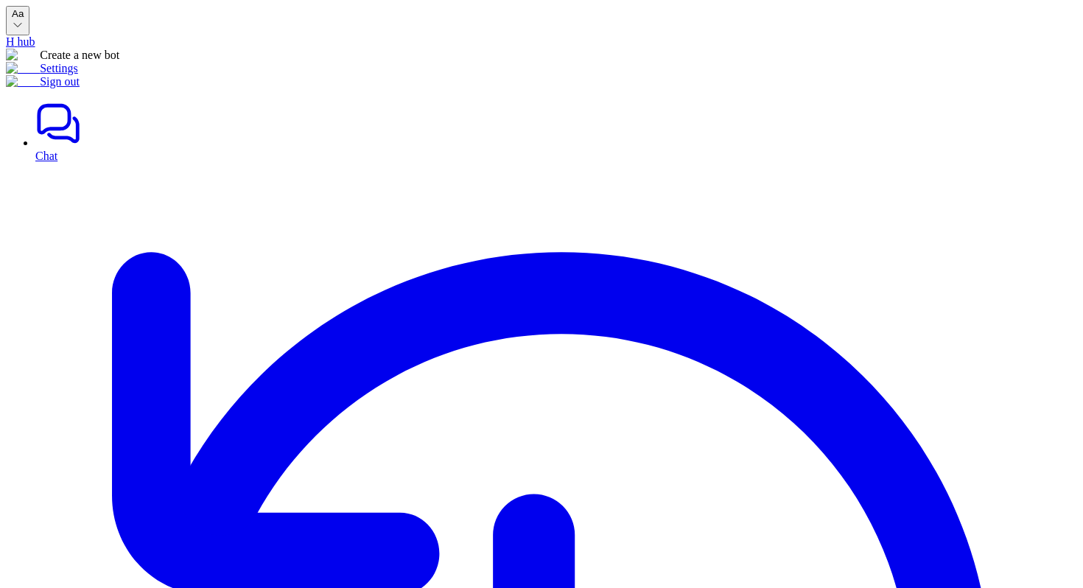
type textarea "**********"
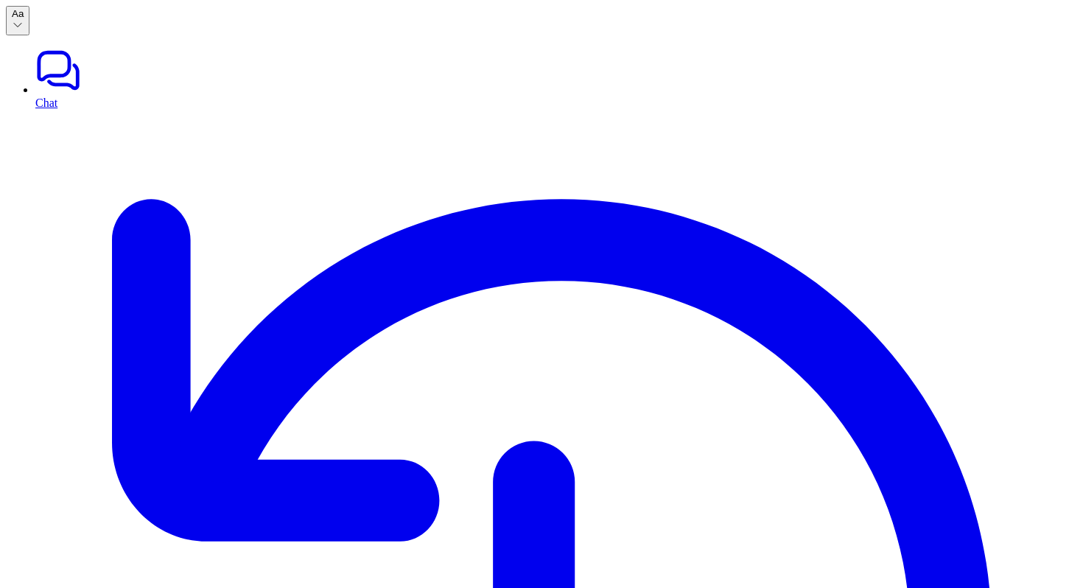
scroll to position [9, 0]
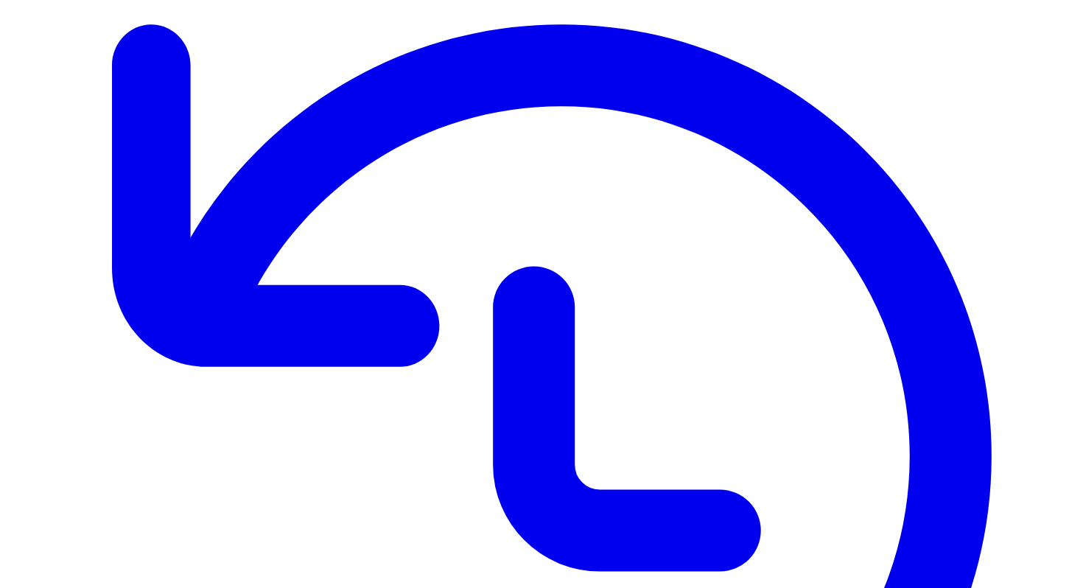
scroll to position [160, 0]
